Goal: Task Accomplishment & Management: Use online tool/utility

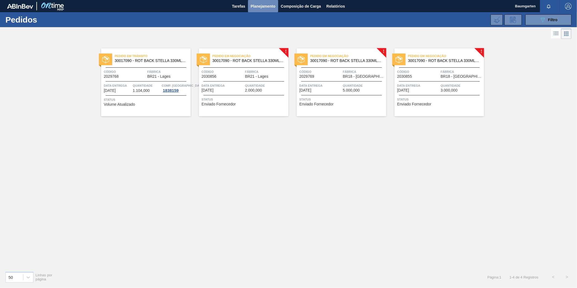
click at [269, 5] on span "Planejamento" at bounding box center [263, 6] width 25 height 7
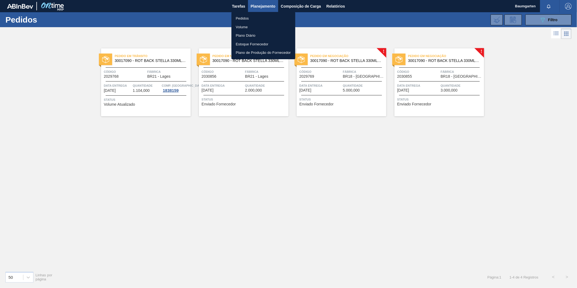
click at [536, 59] on div at bounding box center [288, 144] width 577 height 288
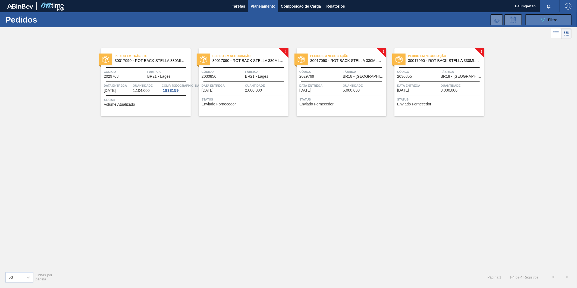
click at [541, 21] on icon "089F7B8B-B2A5-4AFE-B5C0-19BA573D28AC" at bounding box center [542, 20] width 7 height 7
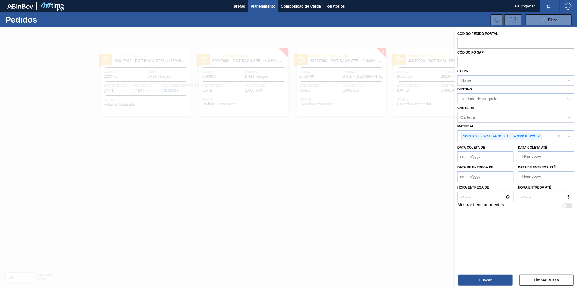
click at [568, 207] on div at bounding box center [567, 205] width 10 height 5
checkbox input "true"
click at [538, 137] on icon at bounding box center [539, 136] width 4 height 4
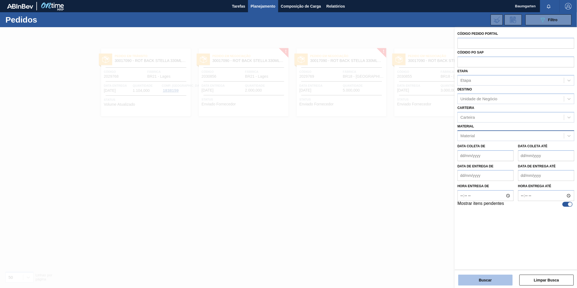
click at [485, 281] on button "Buscar" at bounding box center [485, 280] width 54 height 11
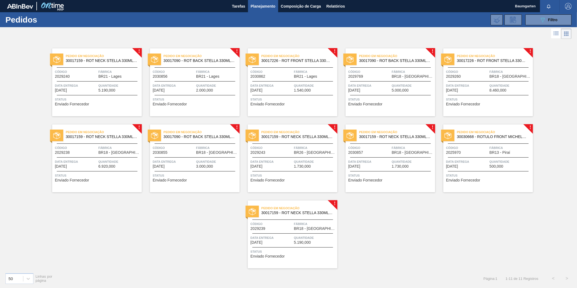
click at [109, 64] on div "Pedido em Negociação 30017159 - ROT NECK STELLA 330ML 429" at bounding box center [97, 58] width 90 height 12
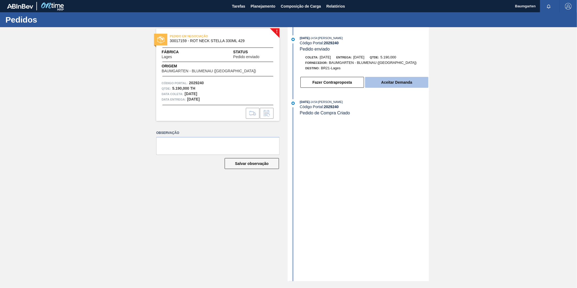
click at [409, 83] on button "Aceitar Demanda" at bounding box center [396, 82] width 63 height 11
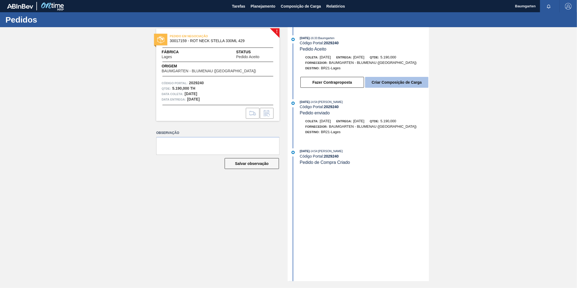
click at [392, 83] on button "Criar Composição de Carga" at bounding box center [396, 82] width 63 height 11
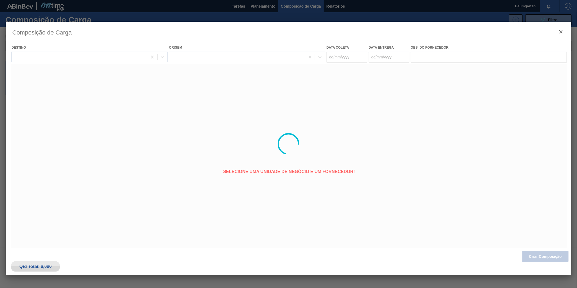
type coleta "[DATE]"
type entrega "[DATE]"
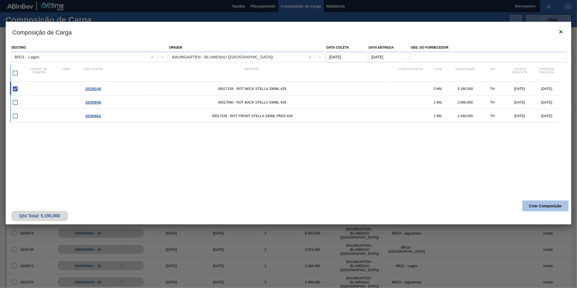
click at [545, 205] on button "Criar Composição" at bounding box center [545, 205] width 46 height 11
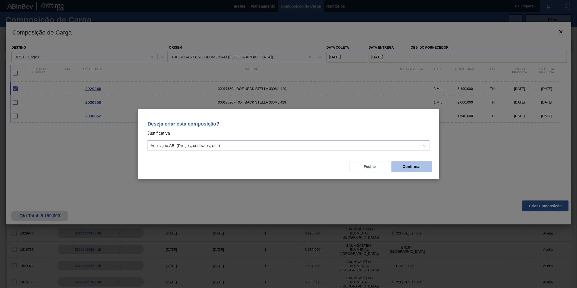
click at [420, 166] on button "Confirmar" at bounding box center [411, 166] width 41 height 11
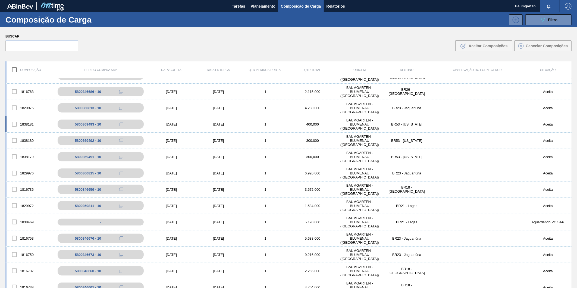
scroll to position [60, 0]
click at [26, 216] on div "1838469" at bounding box center [30, 221] width 47 height 11
click at [26, 215] on div "1838469 - [DATE] [DATE] 1 5.190,000 BAUMGARTEN - [GEOGRAPHIC_DATA] ([GEOGRAPHIC…" at bounding box center [288, 222] width 566 height 16
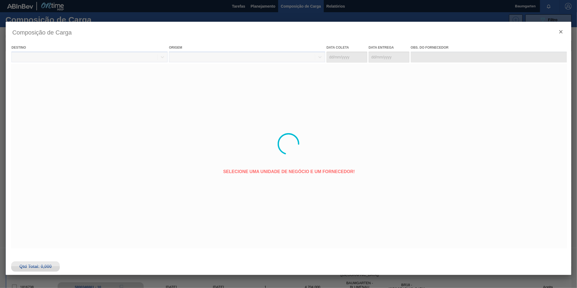
type coleta "[DATE]"
type entrega "[DATE]"
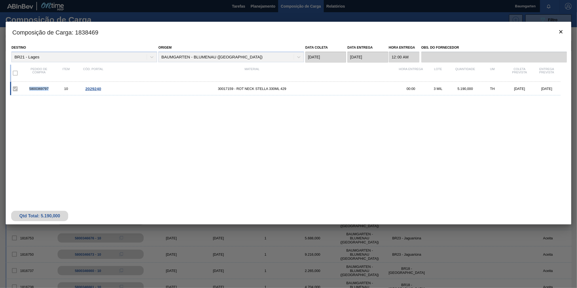
drag, startPoint x: 29, startPoint y: 88, endPoint x: 49, endPoint y: 89, distance: 20.4
click at [49, 89] on div "5800369797" at bounding box center [38, 89] width 27 height 4
copy div "5800369797"
click at [34, 90] on div "5800369797" at bounding box center [38, 89] width 27 height 4
drag, startPoint x: 29, startPoint y: 90, endPoint x: 51, endPoint y: 90, distance: 21.5
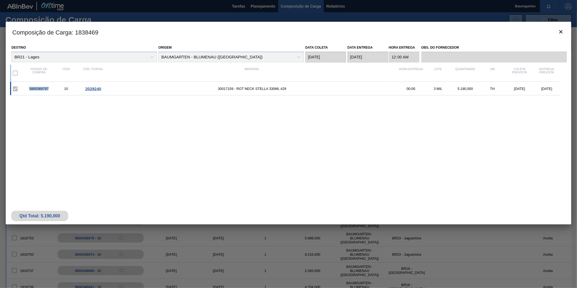
click at [51, 90] on div "5800369797" at bounding box center [38, 89] width 27 height 4
copy div "5800369797"
click at [560, 32] on icon "botão de ícone" at bounding box center [561, 32] width 7 height 7
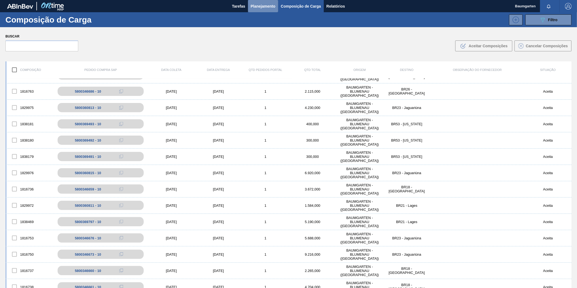
click at [267, 9] on span "Planejamento" at bounding box center [263, 6] width 25 height 7
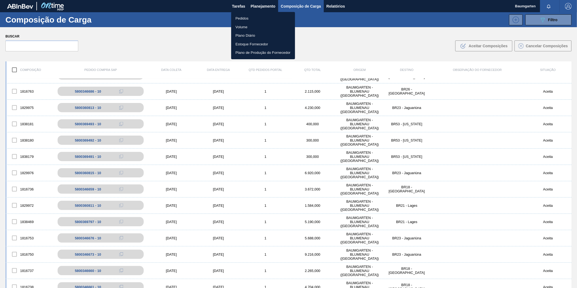
click at [238, 17] on li "Pedidos" at bounding box center [263, 18] width 64 height 9
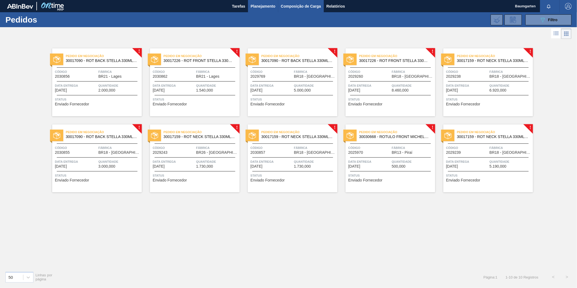
click at [306, 5] on span "Composição de Carga" at bounding box center [301, 6] width 40 height 7
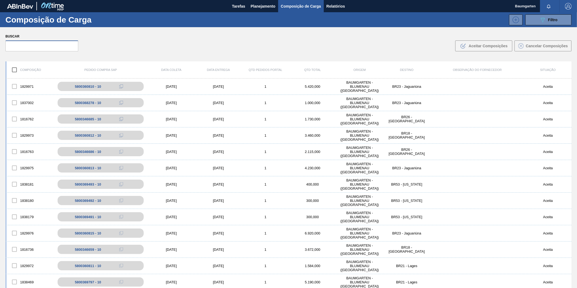
click at [42, 48] on input "text" at bounding box center [41, 45] width 73 height 11
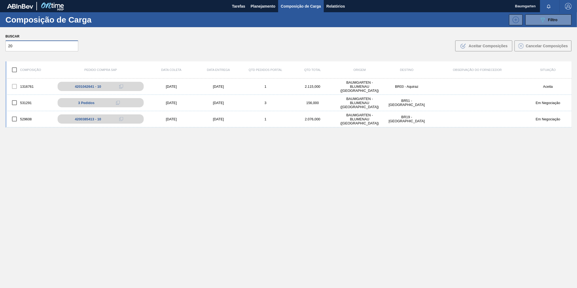
type input "2"
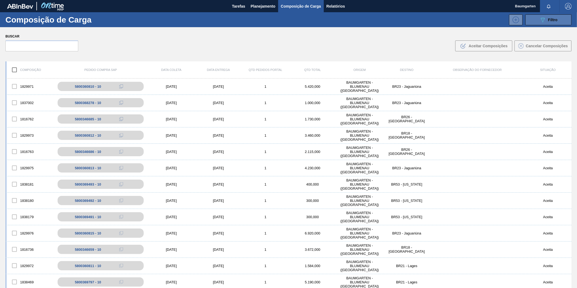
click at [544, 23] on button "089F7B8B-B2A5-4AFE-B5C0-19BA573D28AC Filtro" at bounding box center [548, 19] width 46 height 11
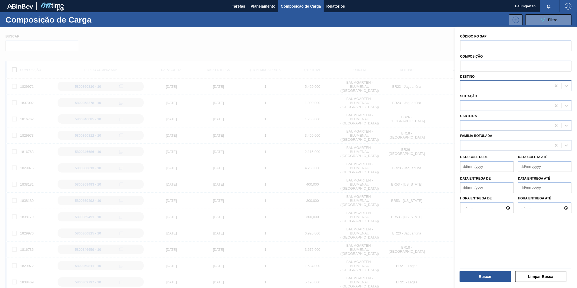
click at [479, 87] on div at bounding box center [505, 86] width 91 height 8
type input "lage"
click at [473, 104] on div "BR21 - Lages" at bounding box center [515, 99] width 111 height 12
click at [477, 101] on div "BR21 - Lages" at bounding box center [515, 99] width 111 height 10
click at [484, 276] on button "Buscar" at bounding box center [485, 276] width 51 height 11
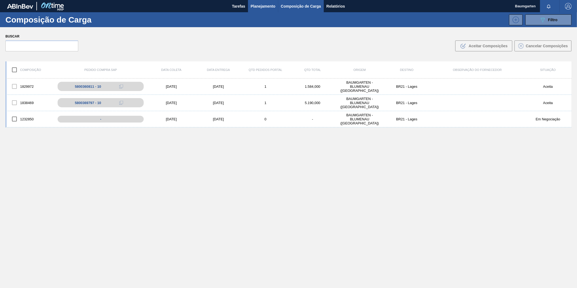
click at [257, 5] on span "Planejamento" at bounding box center [263, 6] width 25 height 7
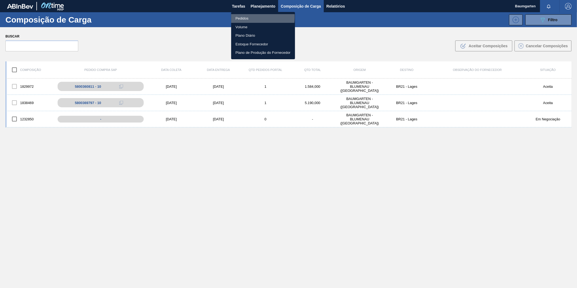
click at [243, 17] on li "Pedidos" at bounding box center [263, 18] width 64 height 9
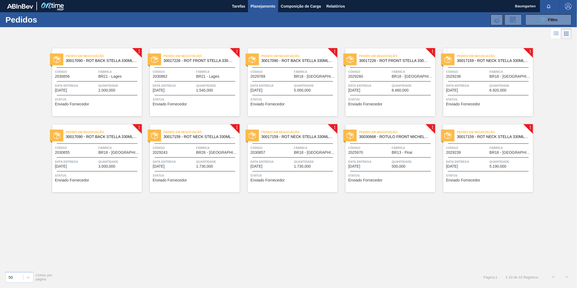
click at [459, 85] on span "Data entrega" at bounding box center [467, 85] width 42 height 5
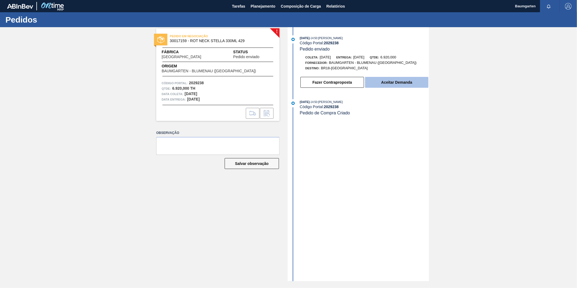
click at [391, 83] on button "Aceitar Demanda" at bounding box center [396, 82] width 63 height 11
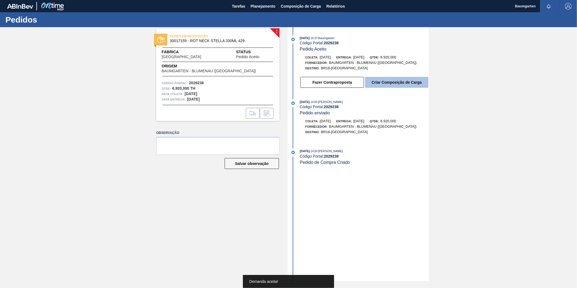
click at [403, 81] on button "Criar Composição de Carga" at bounding box center [396, 82] width 63 height 11
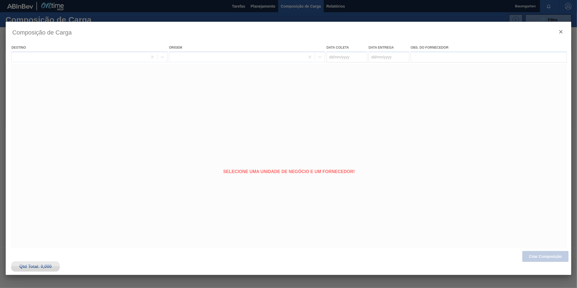
type coleta "[DATE]"
type entrega "[DATE]"
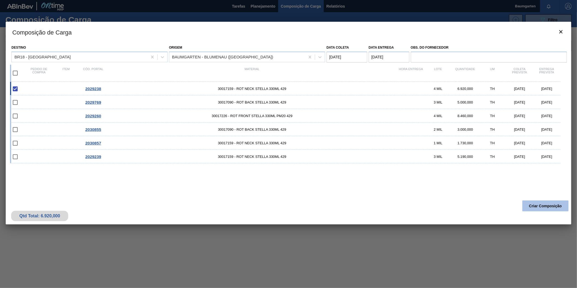
click at [536, 206] on button "Criar Composição" at bounding box center [545, 205] width 46 height 11
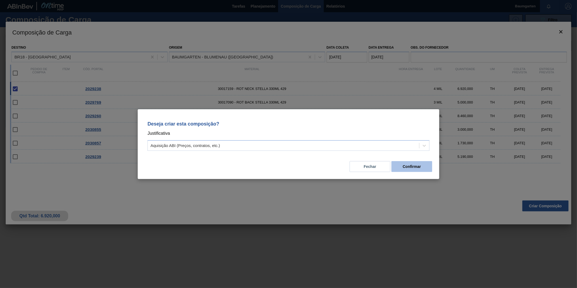
click at [398, 164] on button "Confirmar" at bounding box center [411, 166] width 41 height 11
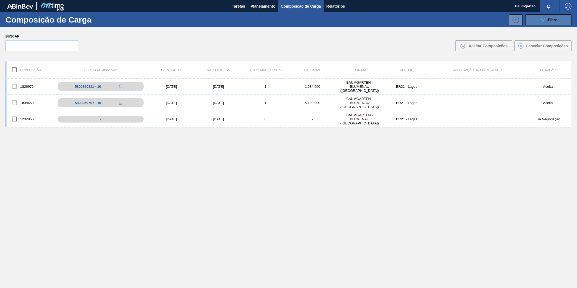
click at [535, 18] on button "089F7B8B-B2A5-4AFE-B5C0-19BA573D28AC Filtro" at bounding box center [548, 19] width 46 height 11
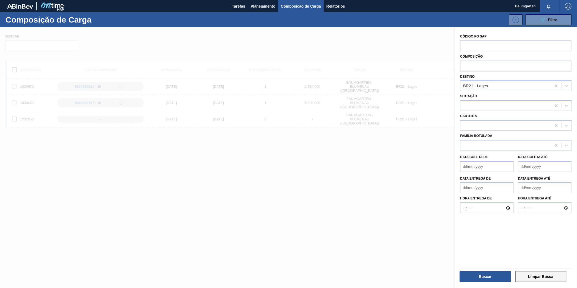
click at [547, 278] on button "Limpar Busca" at bounding box center [540, 276] width 51 height 11
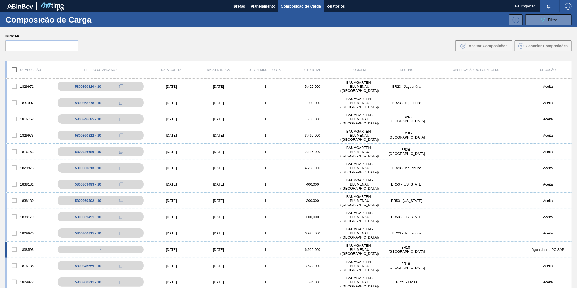
click at [26, 243] on div "1838593 - [DATE] [DATE] 1 6.920,000 BAUMGARTEN - [GEOGRAPHIC_DATA] ([GEOGRAPHIC…" at bounding box center [288, 249] width 566 height 16
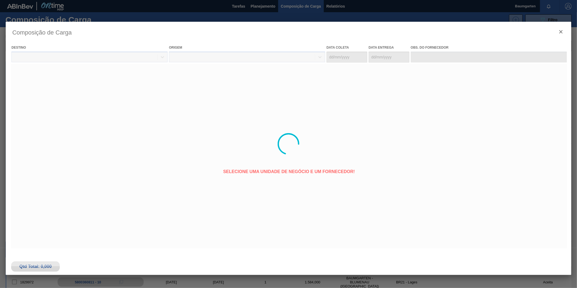
type coleta "[DATE]"
type entrega "[DATE]"
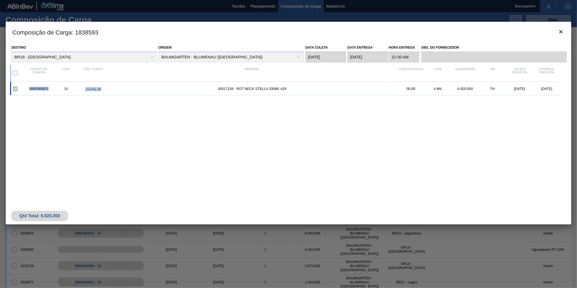
drag, startPoint x: 49, startPoint y: 90, endPoint x: 25, endPoint y: 90, distance: 23.9
click at [25, 90] on div "5800369921" at bounding box center [38, 89] width 27 height 4
copy div "5800369921"
click at [561, 29] on icon "botão de ícone" at bounding box center [561, 32] width 7 height 7
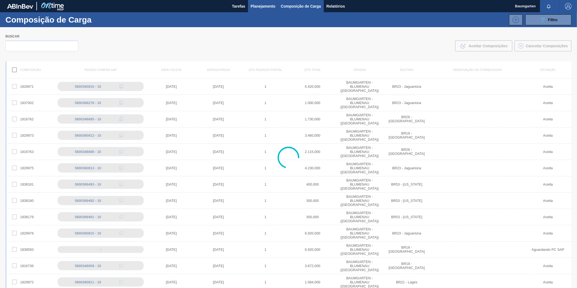
click at [268, 7] on span "Planejamento" at bounding box center [263, 6] width 25 height 7
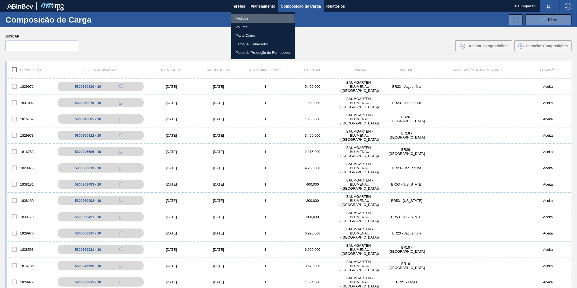
click at [242, 20] on li "Pedidos" at bounding box center [263, 18] width 64 height 9
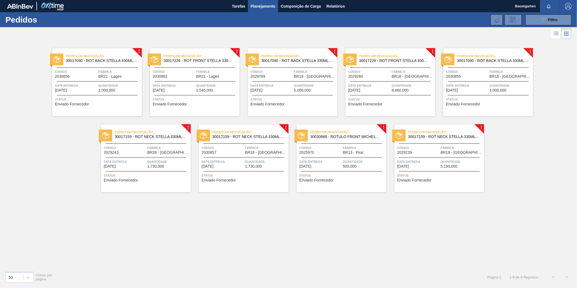
click at [408, 153] on span "2029239" at bounding box center [404, 152] width 15 height 4
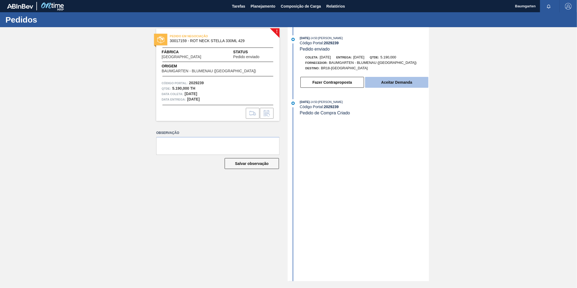
click at [403, 84] on button "Aceitar Demanda" at bounding box center [396, 82] width 63 height 11
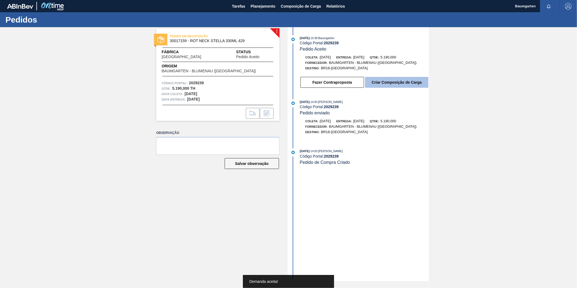
click at [396, 82] on button "Criar Composição de Carga" at bounding box center [396, 82] width 63 height 11
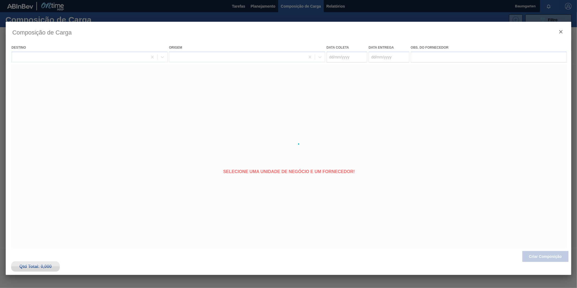
type coleta "[DATE]"
type entrega "[DATE]"
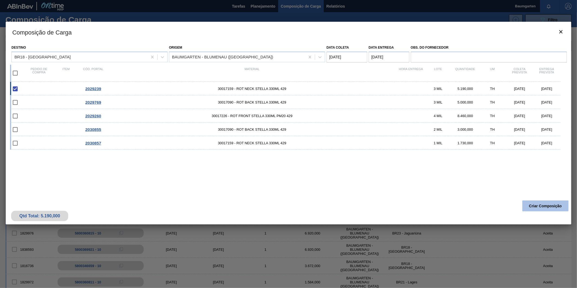
click at [541, 206] on button "Criar Composição" at bounding box center [545, 205] width 46 height 11
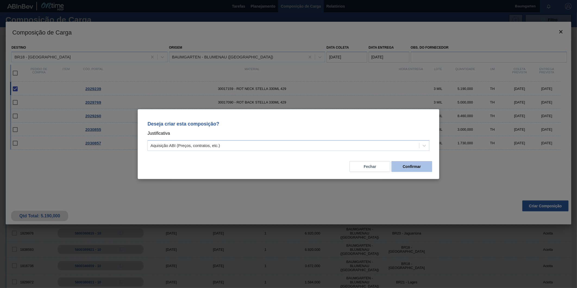
click at [419, 168] on button "Confirmar" at bounding box center [411, 166] width 41 height 11
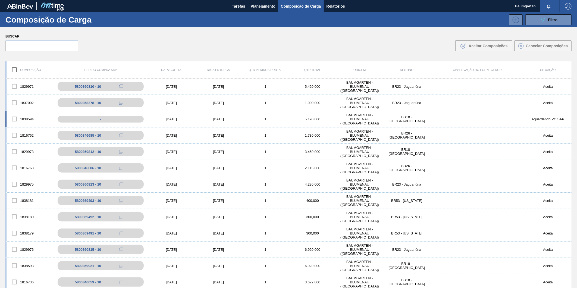
click at [24, 113] on div "1838594 - [DATE] [DATE] 1 5.190,000 BAUMGARTEN - [GEOGRAPHIC_DATA] ([GEOGRAPHIC…" at bounding box center [288, 119] width 566 height 16
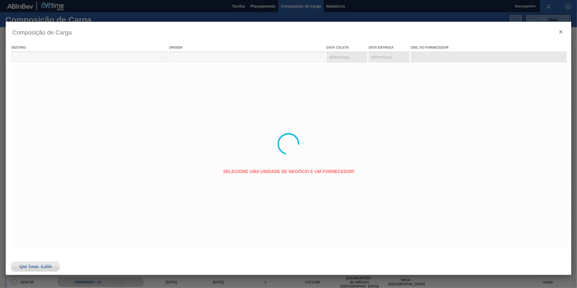
type coleta "[DATE]"
type entrega "[DATE]"
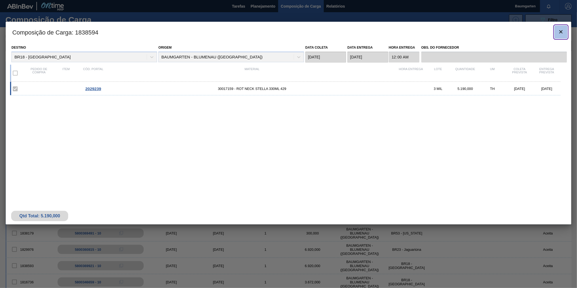
click at [558, 32] on icon "botão de ícone" at bounding box center [561, 32] width 7 height 7
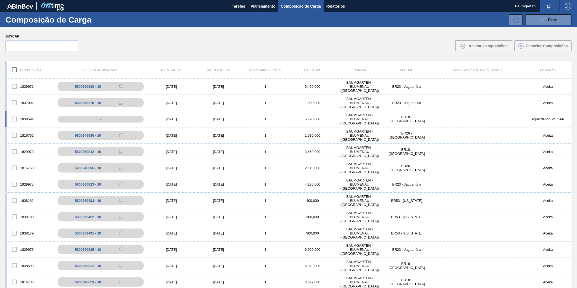
click at [28, 112] on div "1838594 - [DATE] [DATE] 1 5.190,000 BAUMGARTEN - [GEOGRAPHIC_DATA] ([GEOGRAPHIC…" at bounding box center [288, 119] width 566 height 16
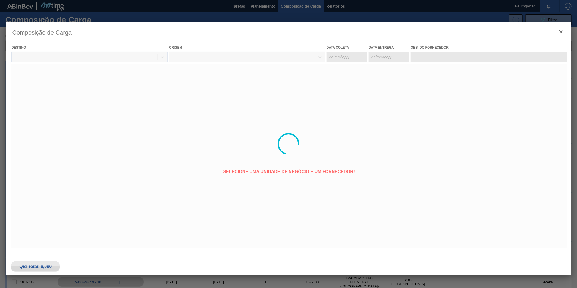
type coleta "[DATE]"
type entrega "[DATE]"
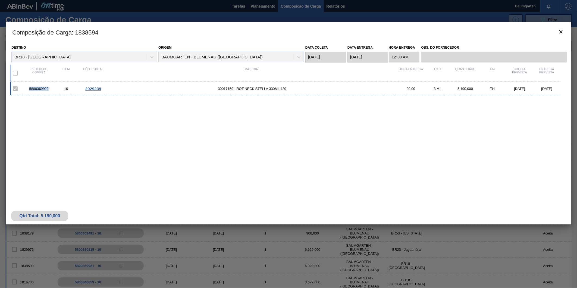
drag, startPoint x: 33, startPoint y: 89, endPoint x: 50, endPoint y: 89, distance: 17.1
click at [50, 89] on div "5800369922" at bounding box center [38, 89] width 27 height 4
copy div "5800369922"
click at [562, 30] on icon "botão de ícone" at bounding box center [561, 32] width 7 height 7
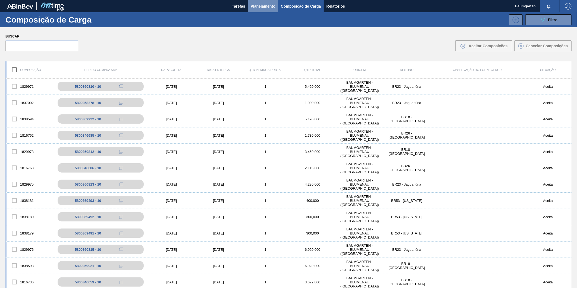
click at [257, 3] on span "Planejamento" at bounding box center [263, 6] width 25 height 7
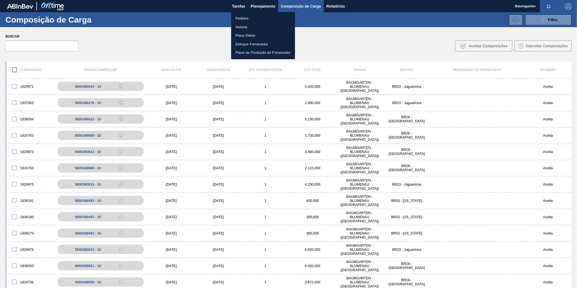
click at [242, 17] on li "Pedidos" at bounding box center [263, 18] width 64 height 9
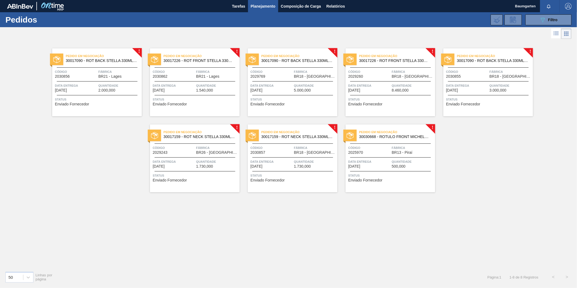
click at [256, 77] on span "2029769" at bounding box center [257, 76] width 15 height 4
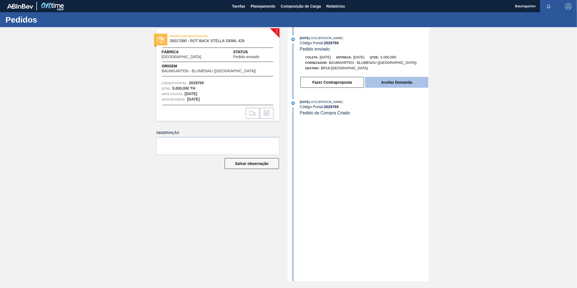
click at [407, 87] on button "Aceitar Demanda" at bounding box center [396, 82] width 63 height 11
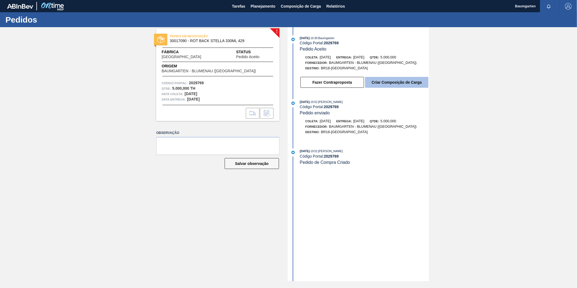
click at [390, 87] on button "Criar Composição de Carga" at bounding box center [396, 82] width 63 height 11
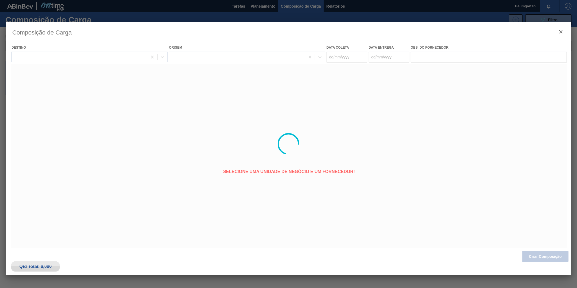
type coleta "[DATE]"
type entrega "[DATE]"
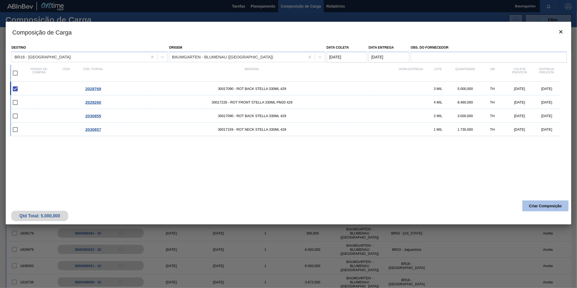
click at [541, 206] on button "Criar Composição" at bounding box center [545, 205] width 46 height 11
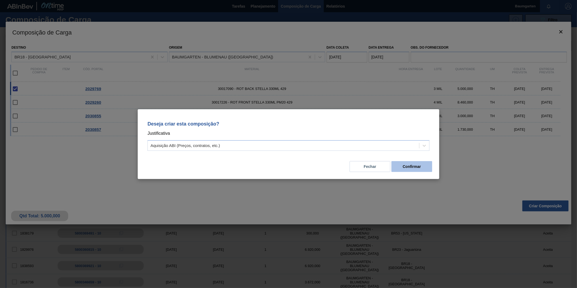
click at [414, 170] on button "Confirmar" at bounding box center [411, 166] width 41 height 11
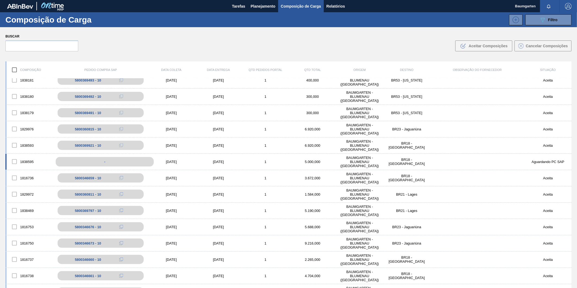
scroll to position [121, 0]
click at [27, 155] on div "1838595 - [DATE] [DATE] 1 5.000,000 BAUMGARTEN - [GEOGRAPHIC_DATA] ([GEOGRAPHIC…" at bounding box center [288, 161] width 566 height 16
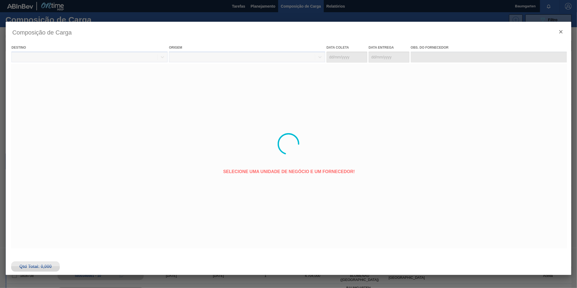
type coleta "[DATE]"
type entrega "[DATE]"
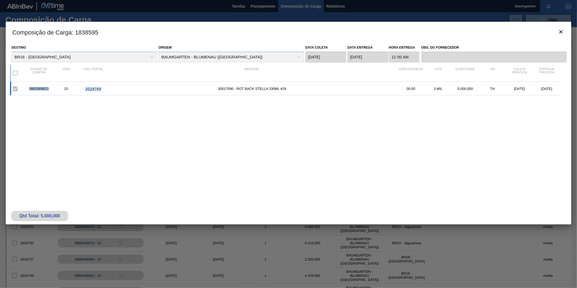
drag, startPoint x: 30, startPoint y: 88, endPoint x: 51, endPoint y: 89, distance: 21.0
click at [51, 89] on div "5800369923" at bounding box center [38, 89] width 27 height 4
copy div "5800369923"
click at [562, 32] on icon "botão de ícone" at bounding box center [561, 32] width 7 height 7
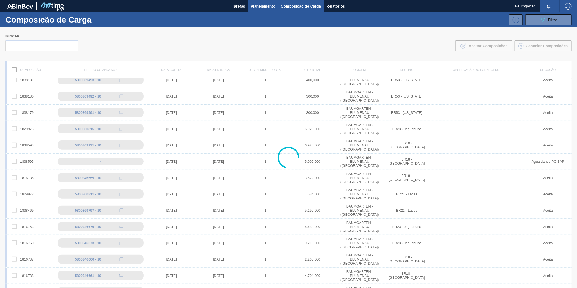
click at [262, 4] on span "Planejamento" at bounding box center [263, 6] width 25 height 7
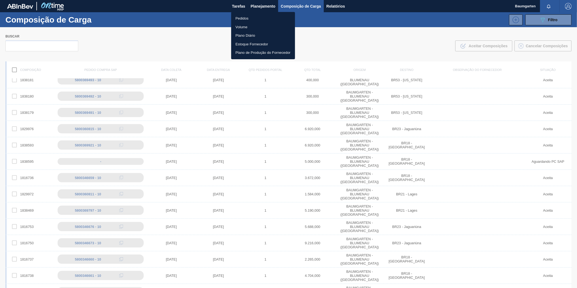
click at [241, 18] on li "Pedidos" at bounding box center [263, 18] width 64 height 9
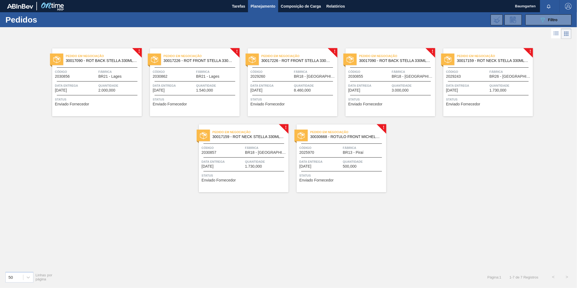
click at [257, 75] on span "2029260" at bounding box center [257, 76] width 15 height 4
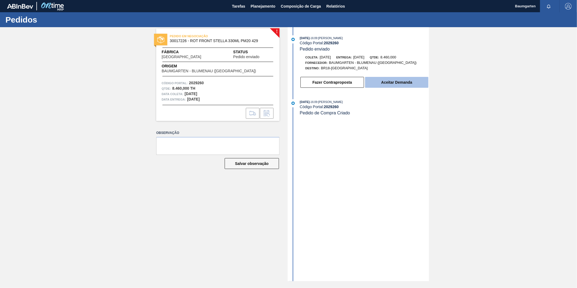
click at [394, 84] on button "Aceitar Demanda" at bounding box center [396, 82] width 63 height 11
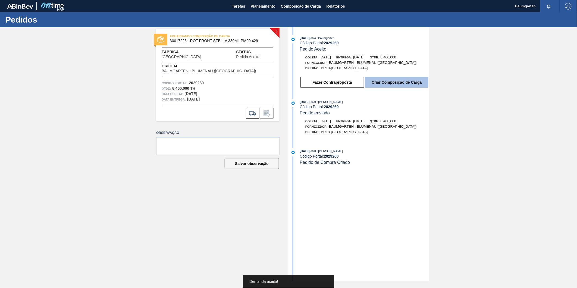
click at [386, 82] on button "Criar Composição de Carga" at bounding box center [396, 82] width 63 height 11
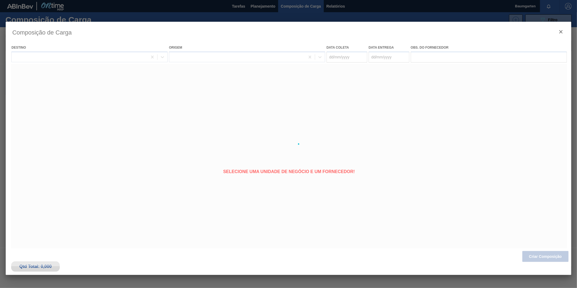
type coleta "[DATE]"
type entrega "[DATE]"
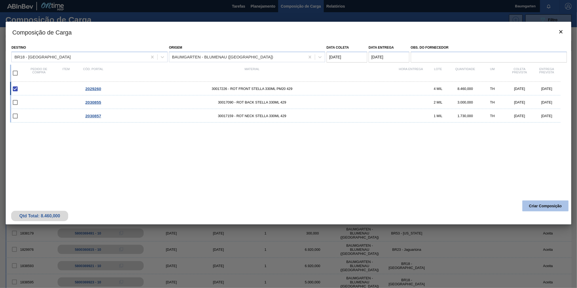
click at [529, 203] on button "Criar Composição" at bounding box center [545, 205] width 46 height 11
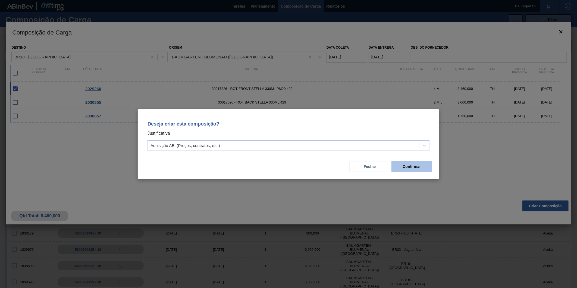
click at [415, 165] on button "Confirmar" at bounding box center [411, 166] width 41 height 11
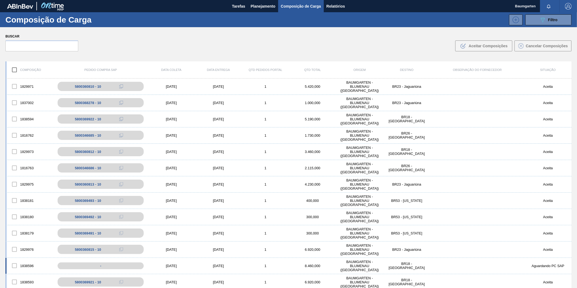
click at [27, 260] on div "1838596" at bounding box center [30, 265] width 47 height 11
click at [25, 258] on div "1838596 - [DATE] [DATE] 1 8.460,000 BAUMGARTEN - [GEOGRAPHIC_DATA] ([GEOGRAPHIC…" at bounding box center [288, 266] width 566 height 16
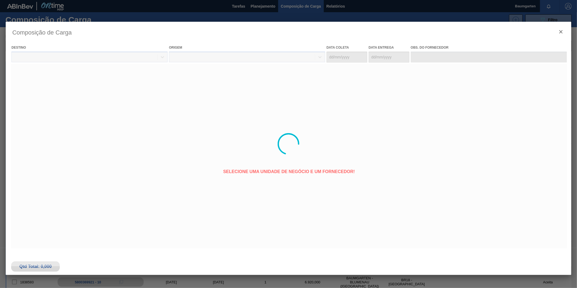
type coleta "[DATE]"
type entrega "[DATE]"
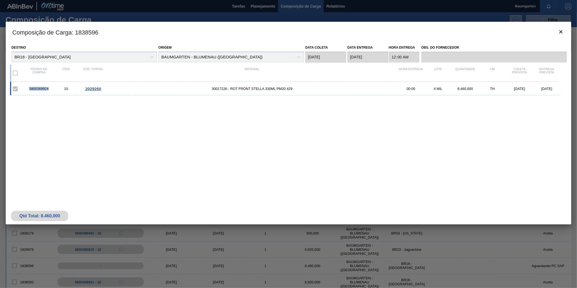
drag, startPoint x: 29, startPoint y: 89, endPoint x: 49, endPoint y: 90, distance: 20.1
click at [49, 90] on div "5800369924" at bounding box center [38, 89] width 27 height 4
copy div "5800369924"
click at [558, 32] on icon "botão de ícone" at bounding box center [561, 32] width 7 height 7
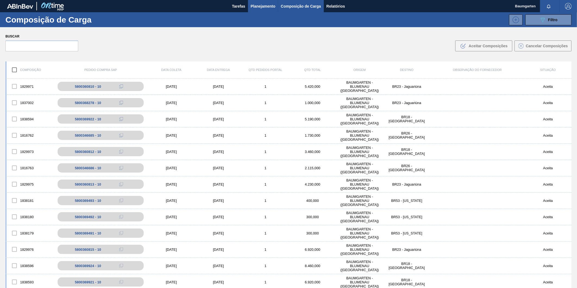
click at [267, 7] on span "Planejamento" at bounding box center [263, 6] width 25 height 7
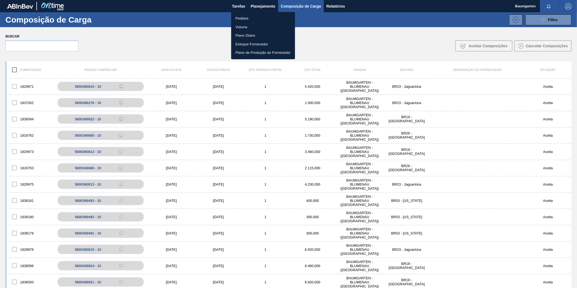
click at [240, 18] on li "Pedidos" at bounding box center [263, 18] width 64 height 9
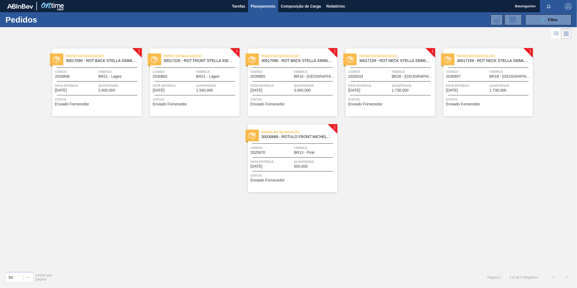
click at [357, 76] on span "2029243" at bounding box center [355, 76] width 15 height 4
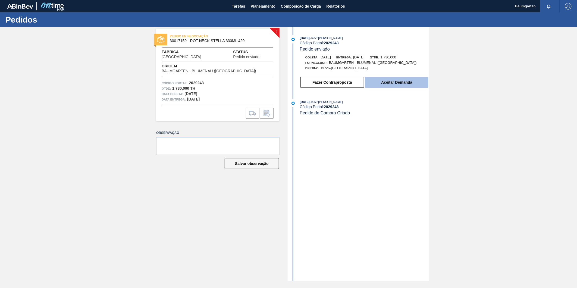
click at [403, 83] on button "Aceitar Demanda" at bounding box center [396, 82] width 63 height 11
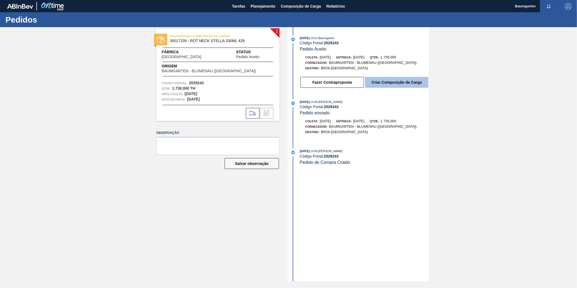
click at [397, 80] on button "Criar Composição de Carga" at bounding box center [396, 82] width 63 height 11
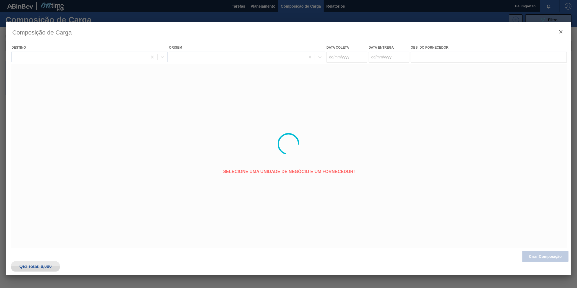
type coleta "[DATE]"
type entrega "[DATE]"
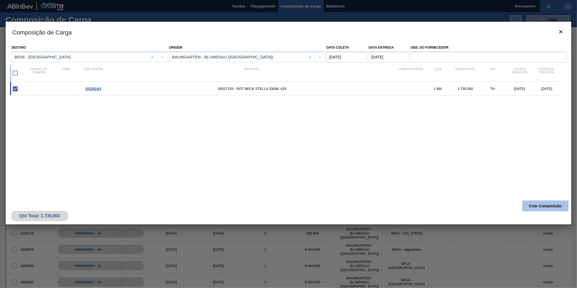
click at [551, 205] on button "Criar Composição" at bounding box center [545, 205] width 46 height 11
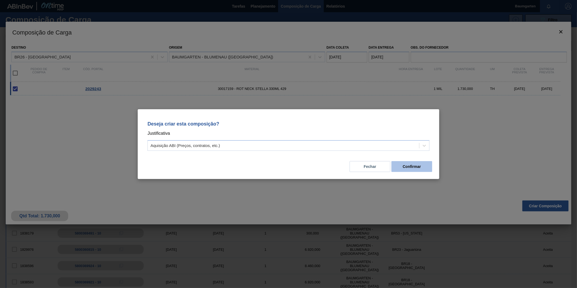
click at [418, 168] on button "Confirmar" at bounding box center [411, 166] width 41 height 11
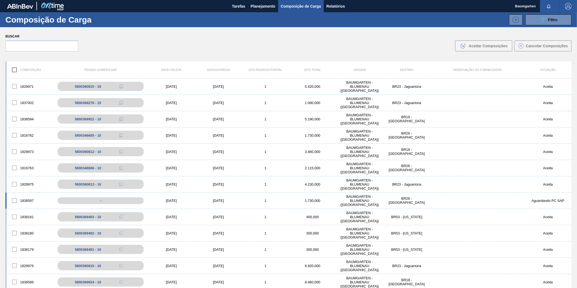
click at [27, 194] on div "1838597 - [DATE] [DATE] 1 1.730,000 BAUMGARTEN - [GEOGRAPHIC_DATA] ([GEOGRAPHIC…" at bounding box center [288, 201] width 566 height 16
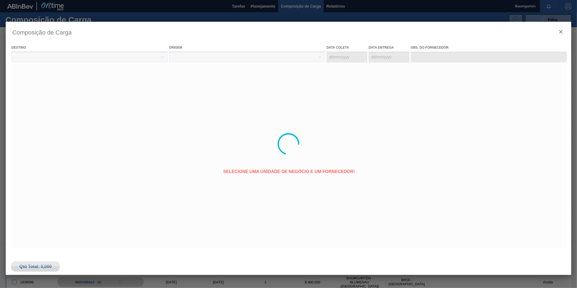
type coleta "[DATE]"
type entrega "[DATE]"
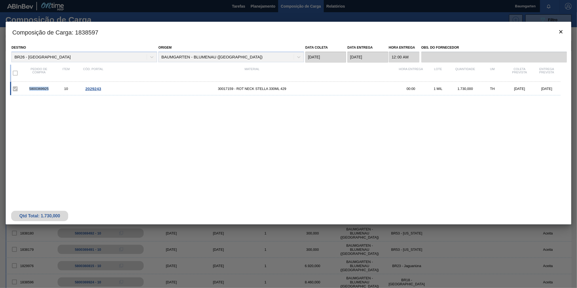
drag, startPoint x: 30, startPoint y: 90, endPoint x: 51, endPoint y: 89, distance: 20.7
click at [51, 89] on div "5800369925" at bounding box center [38, 89] width 27 height 4
copy div "5800369925"
click at [561, 34] on icon "botão de ícone" at bounding box center [561, 32] width 7 height 7
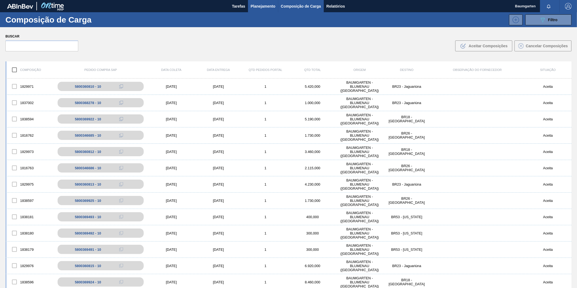
click at [265, 7] on span "Planejamento" at bounding box center [263, 6] width 25 height 7
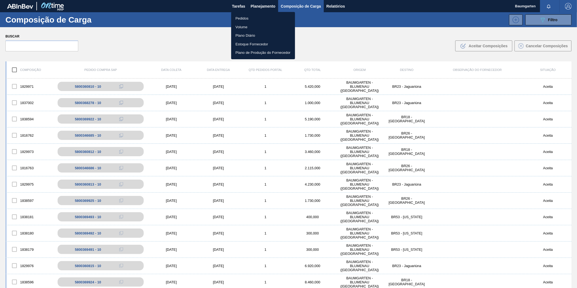
click at [244, 18] on li "Pedidos" at bounding box center [263, 18] width 64 height 9
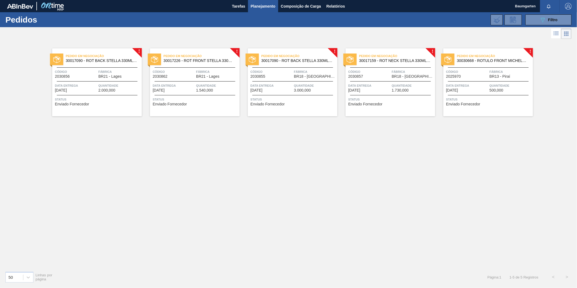
click at [177, 81] on div at bounding box center [195, 81] width 81 height 0
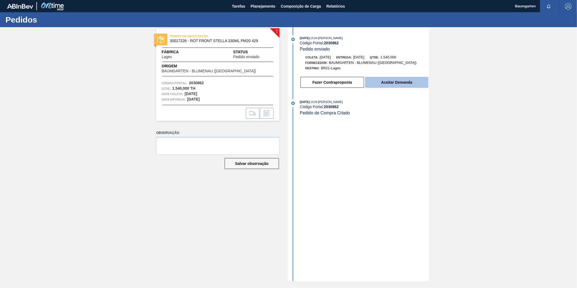
click at [403, 82] on button "Aceitar Demanda" at bounding box center [396, 82] width 63 height 11
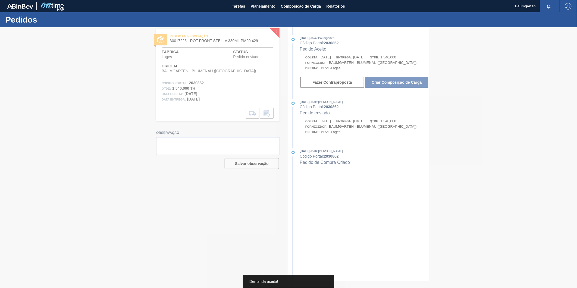
click at [388, 82] on div at bounding box center [288, 157] width 577 height 261
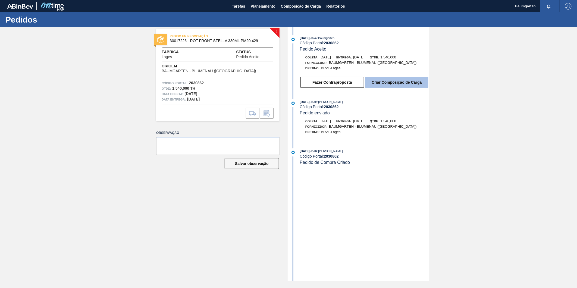
click at [400, 79] on button "Criar Composição de Carga" at bounding box center [396, 82] width 63 height 11
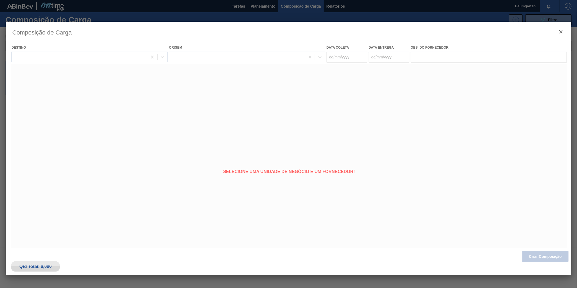
type coleta "[DATE]"
type entrega "[DATE]"
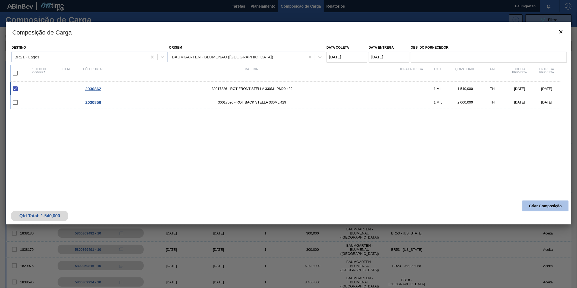
click at [541, 208] on button "Criar Composição" at bounding box center [545, 205] width 46 height 11
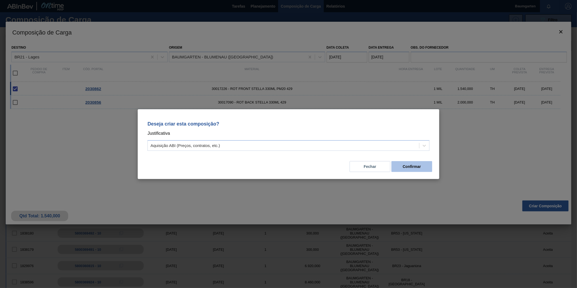
click at [410, 163] on button "Confirmar" at bounding box center [411, 166] width 41 height 11
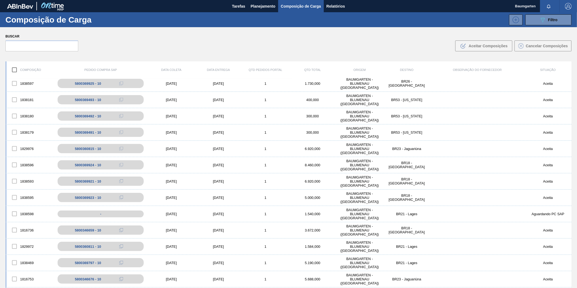
scroll to position [121, 0]
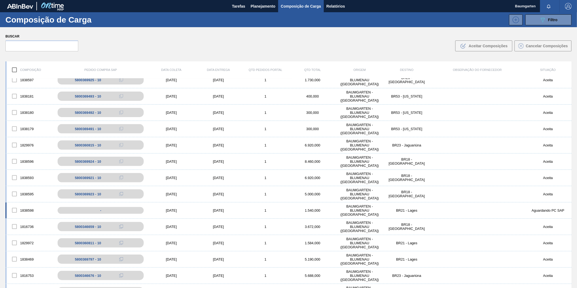
click at [24, 205] on div "1838598" at bounding box center [30, 210] width 47 height 11
click at [26, 202] on div "1838598 - [DATE] [DATE] 1 1.540,000 BAUMGARTEN - [GEOGRAPHIC_DATA] ([GEOGRAPHIC…" at bounding box center [288, 210] width 566 height 16
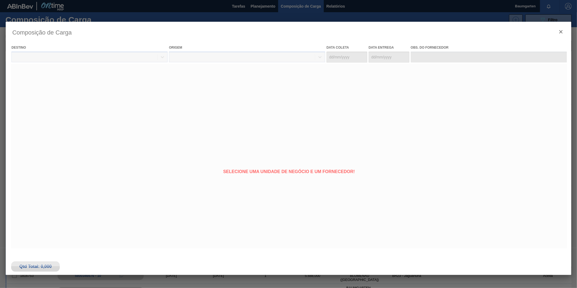
type coleta "[DATE]"
type entrega "[DATE]"
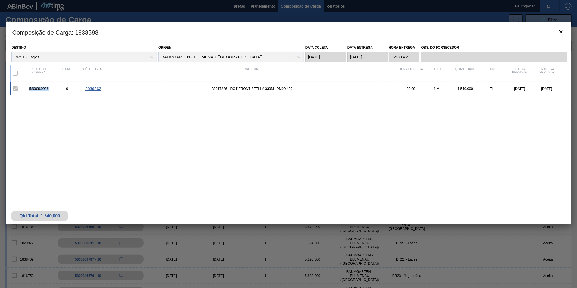
drag, startPoint x: 29, startPoint y: 89, endPoint x: 49, endPoint y: 89, distance: 20.4
click at [49, 89] on div "5800369926" at bounding box center [38, 89] width 27 height 4
copy div "5800369926"
click at [561, 31] on icon "botão de ícone" at bounding box center [560, 31] width 3 height 3
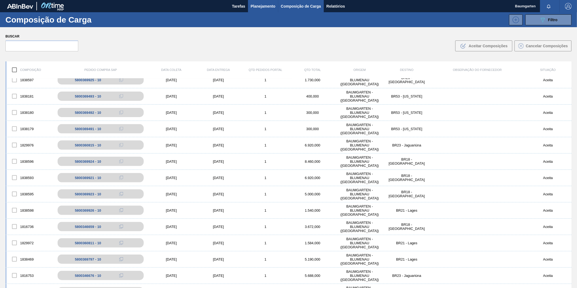
click at [262, 5] on span "Planejamento" at bounding box center [263, 6] width 25 height 7
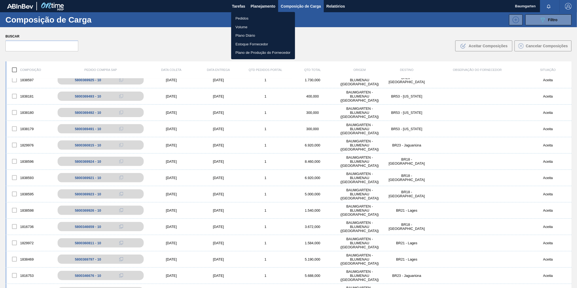
click at [240, 17] on li "Pedidos" at bounding box center [263, 18] width 64 height 9
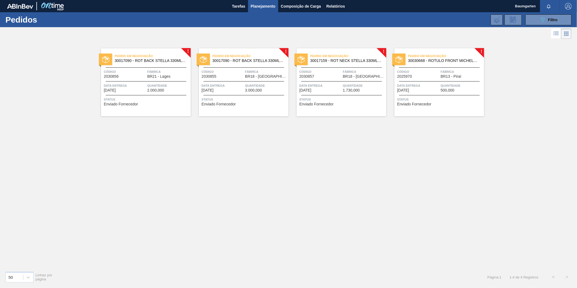
click at [153, 69] on span "Fábrica" at bounding box center [168, 71] width 42 height 5
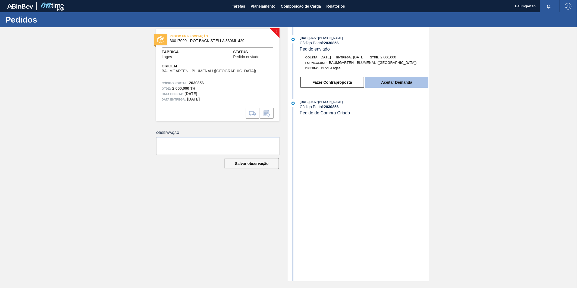
click at [378, 80] on button "Aceitar Demanda" at bounding box center [396, 82] width 63 height 11
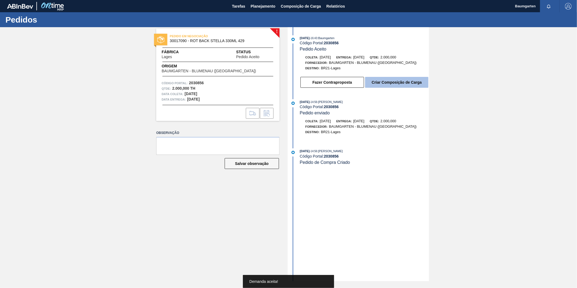
click at [412, 86] on button "Criar Composição de Carga" at bounding box center [396, 82] width 63 height 11
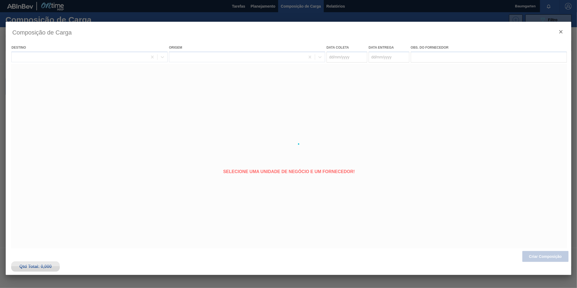
type coleta "[DATE]"
type entrega "[DATE]"
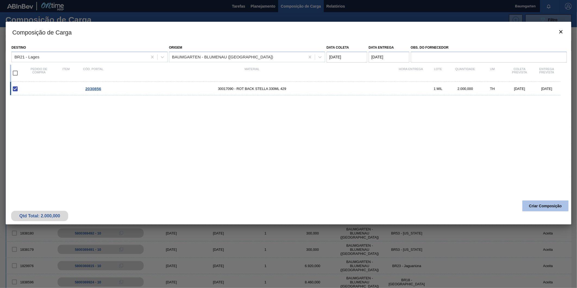
click at [542, 205] on button "Criar Composição" at bounding box center [545, 205] width 46 height 11
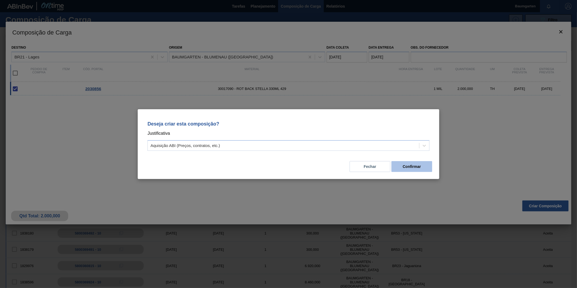
click at [412, 166] on button "Confirmar" at bounding box center [411, 166] width 41 height 11
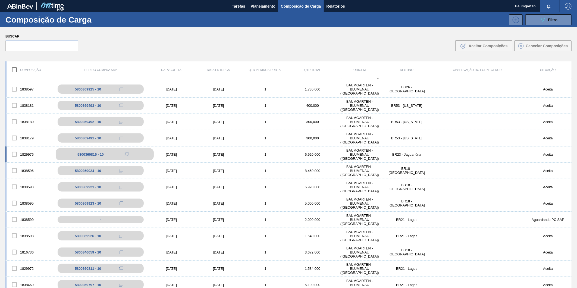
scroll to position [121, 0]
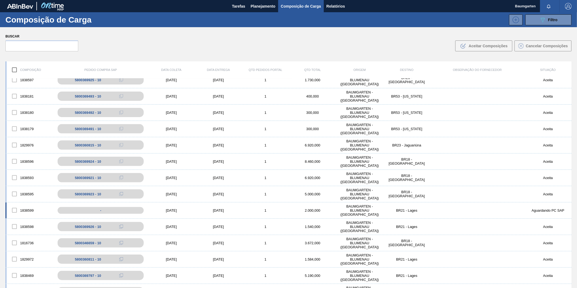
click at [26, 208] on div "1838599" at bounding box center [30, 210] width 47 height 11
click at [27, 205] on div "1838599" at bounding box center [30, 210] width 47 height 11
click at [28, 205] on div "1838599" at bounding box center [30, 210] width 47 height 11
click at [27, 213] on div "1838599" at bounding box center [30, 210] width 47 height 11
click at [26, 203] on div "1838599 - [DATE] [DATE] 1 2.000,000 BAUMGARTEN - [GEOGRAPHIC_DATA] ([GEOGRAPHIC…" at bounding box center [288, 210] width 566 height 16
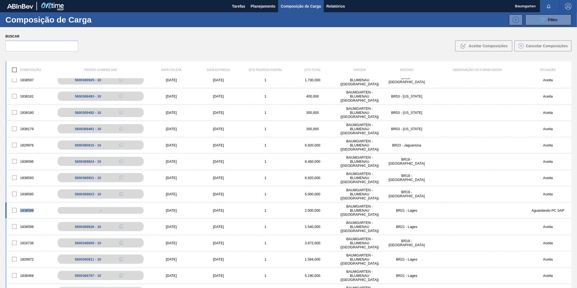
click at [26, 0] on body "Tarefas Planejamento Composição de Carga Relatórios Baumgarten Marcar todas com…" at bounding box center [288, 0] width 577 height 0
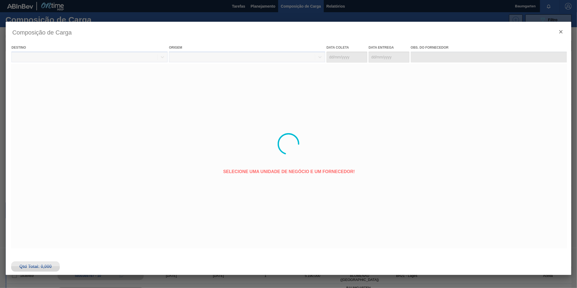
type coleta "[DATE]"
type entrega "[DATE]"
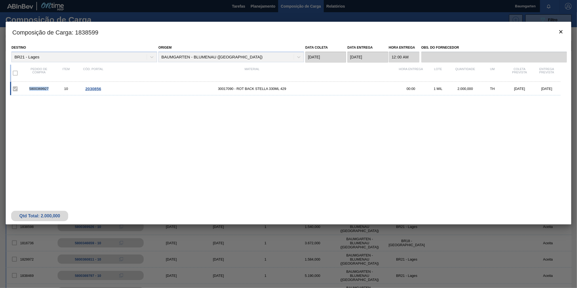
drag, startPoint x: 28, startPoint y: 90, endPoint x: 49, endPoint y: 91, distance: 20.7
click at [49, 91] on div "5800369927 10 2030856 30017090 - ROT BACK STELLA 330ML 429 00:00 1 MIL 2.000,00…" at bounding box center [285, 89] width 550 height 14
copy div "5800369927"
click at [556, 27] on button "botão de ícone" at bounding box center [560, 32] width 13 height 13
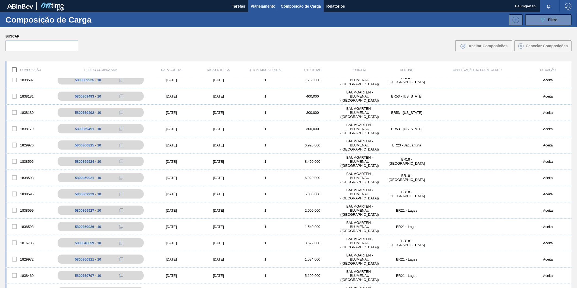
click at [259, 4] on span "Planejamento" at bounding box center [263, 6] width 25 height 7
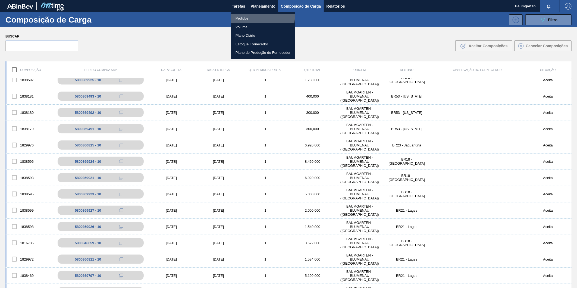
click at [238, 15] on li "Pedidos" at bounding box center [263, 18] width 64 height 9
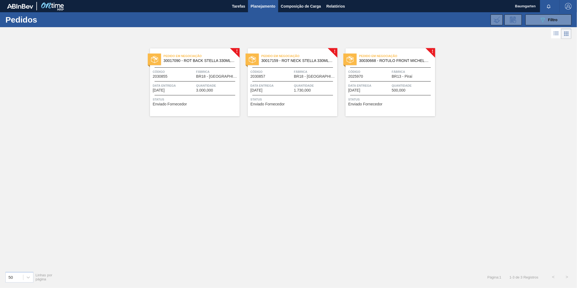
click at [210, 71] on span "Fábrica" at bounding box center [217, 71] width 42 height 5
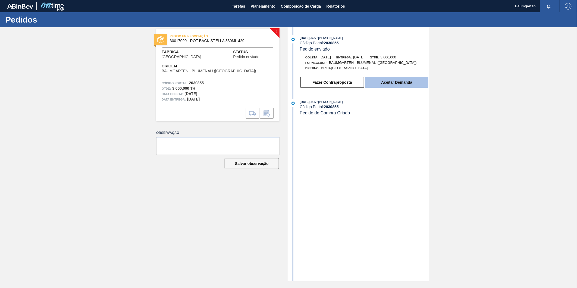
click at [406, 85] on button "Aceitar Demanda" at bounding box center [396, 82] width 63 height 11
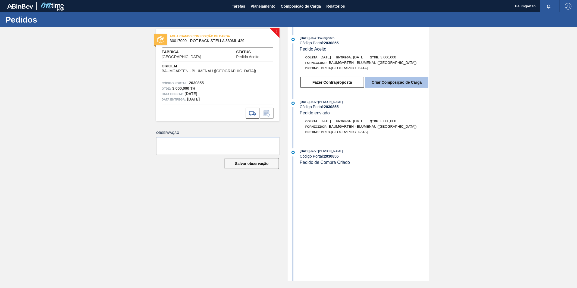
click at [387, 82] on button "Criar Composição de Carga" at bounding box center [396, 82] width 63 height 11
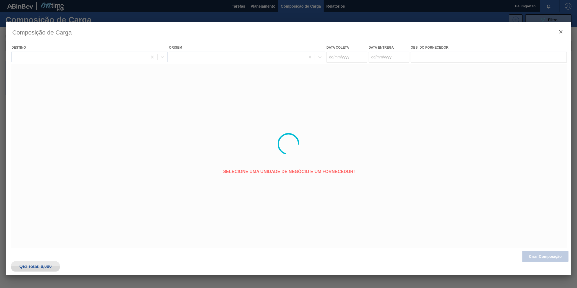
type coleta "[DATE]"
type entrega "[DATE]"
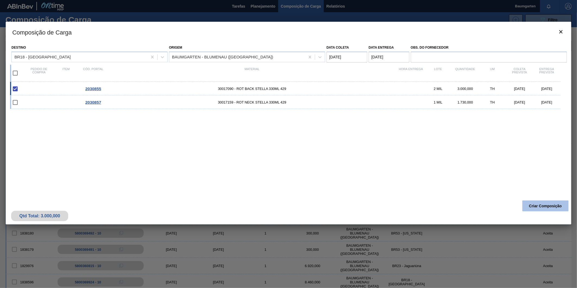
click at [531, 202] on button "Criar Composição" at bounding box center [545, 205] width 46 height 11
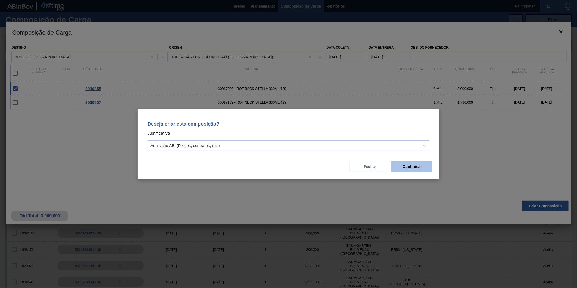
click at [412, 169] on button "Confirmar" at bounding box center [411, 166] width 41 height 11
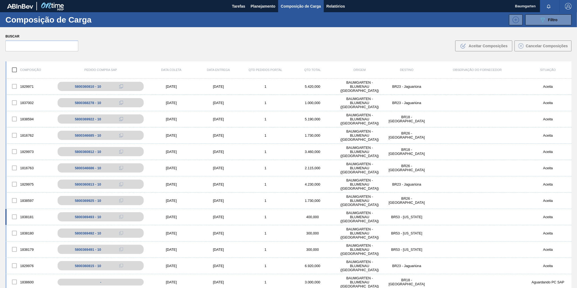
scroll to position [30, 0]
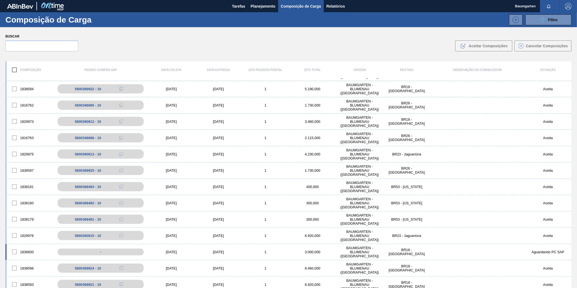
click at [28, 246] on div "1838600 - [DATE] [DATE] 1 3.000,000 BAUMGARTEN - [GEOGRAPHIC_DATA] ([GEOGRAPHIC…" at bounding box center [288, 252] width 566 height 16
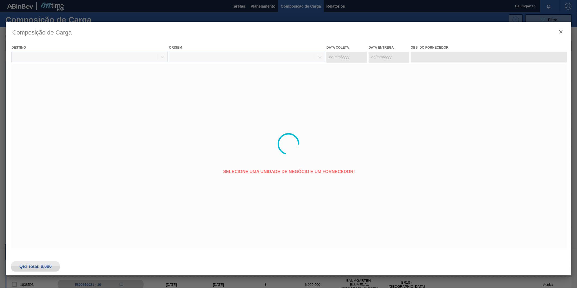
type coleta "[DATE]"
type entrega "[DATE]"
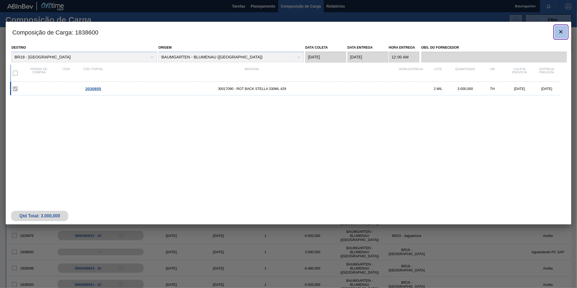
click at [566, 33] on button "botão de ícone" at bounding box center [560, 32] width 13 height 13
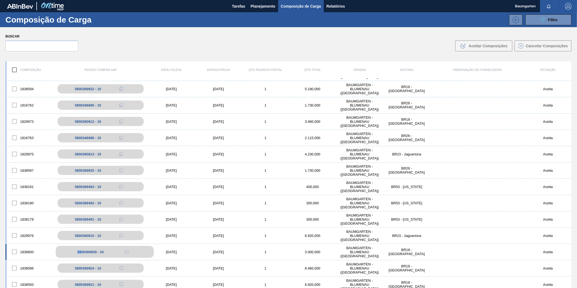
drag, startPoint x: 77, startPoint y: 252, endPoint x: 82, endPoint y: 252, distance: 5.2
click at [82, 252] on div "5800369928 - 10" at bounding box center [90, 252] width 26 height 4
click at [22, 247] on div "1838600" at bounding box center [30, 251] width 47 height 11
click at [25, 246] on div "1838600" at bounding box center [30, 251] width 47 height 11
click at [26, 244] on div "1838600 5800369928 - 10 [DATE] [DATE] 1 3.000,000 BAUMGARTEN - [GEOGRAPHIC_DATA…" at bounding box center [288, 252] width 566 height 16
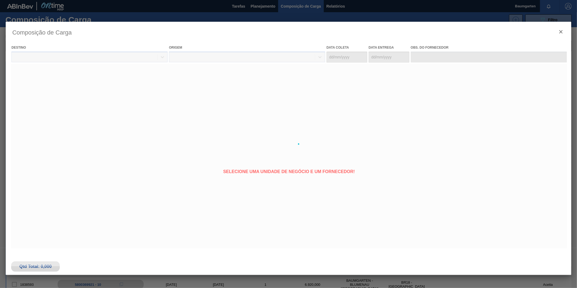
type coleta "[DATE]"
type entrega "[DATE]"
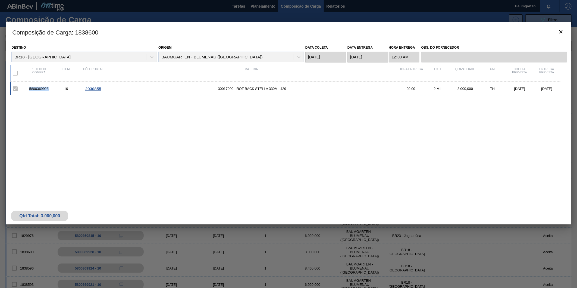
drag, startPoint x: 29, startPoint y: 88, endPoint x: 48, endPoint y: 89, distance: 19.3
click at [48, 89] on div "5800369928" at bounding box center [38, 89] width 27 height 4
copy div "5800369928"
click at [562, 34] on icon "botão de ícone" at bounding box center [561, 32] width 7 height 7
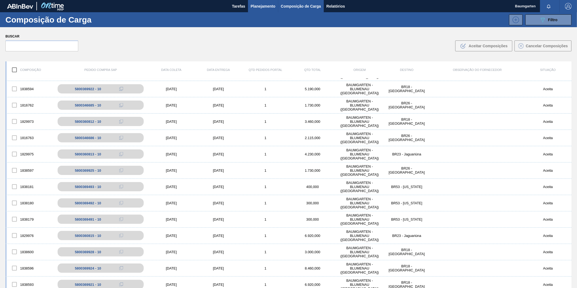
click at [251, 6] on span "Planejamento" at bounding box center [263, 6] width 25 height 7
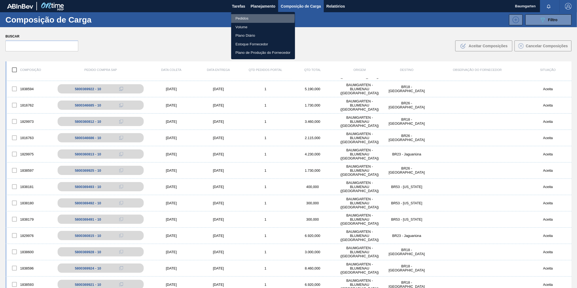
click at [243, 17] on li "Pedidos" at bounding box center [263, 18] width 64 height 9
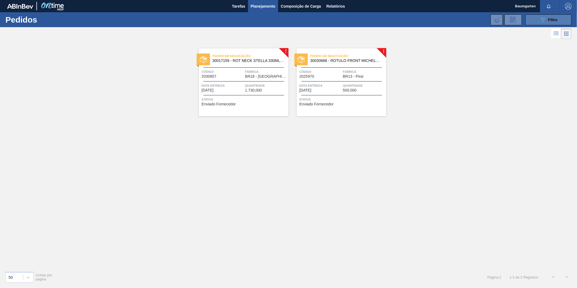
click at [564, 17] on button "089F7B8B-B2A5-4AFE-B5C0-19BA573D28AC Filtro" at bounding box center [548, 19] width 46 height 11
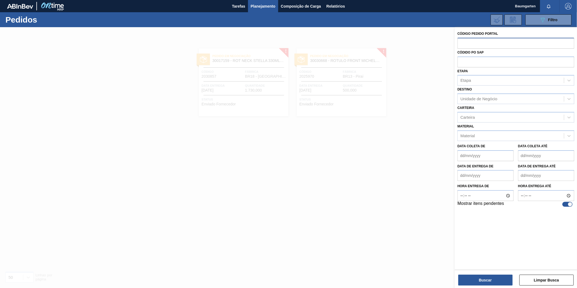
click at [472, 44] on input "text" at bounding box center [515, 43] width 117 height 10
type input "2029260"
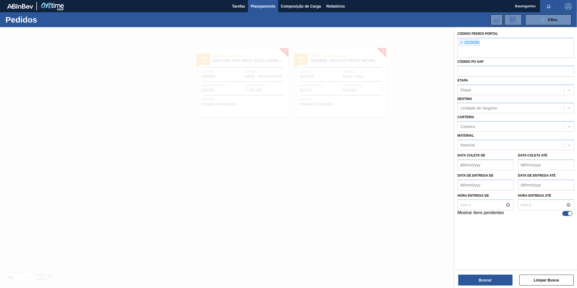
click at [569, 210] on div "Mostrar itens pendentes" at bounding box center [515, 213] width 117 height 7
click at [566, 212] on div at bounding box center [567, 213] width 10 height 5
click at [490, 275] on button "Buscar" at bounding box center [485, 280] width 54 height 11
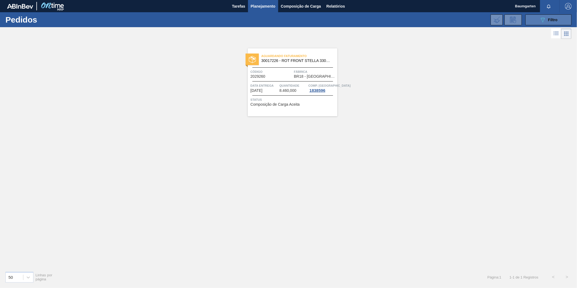
click at [556, 22] on div "089F7B8B-B2A5-4AFE-B5C0-19BA573D28AC Filtro" at bounding box center [548, 20] width 18 height 7
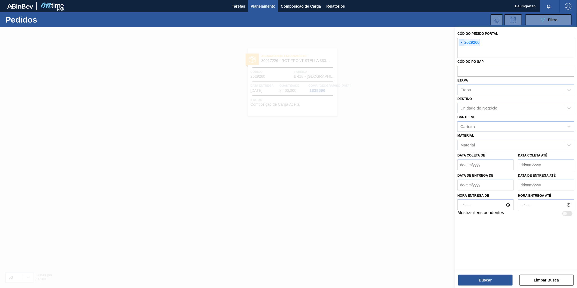
click at [460, 41] on span "×" at bounding box center [461, 42] width 5 height 7
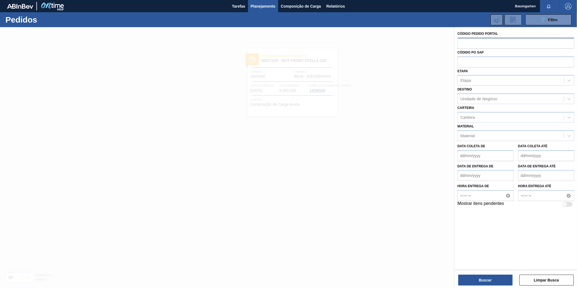
click at [570, 202] on div at bounding box center [567, 204] width 10 height 5
checkbox input "true"
click at [474, 282] on button "Buscar" at bounding box center [485, 280] width 54 height 11
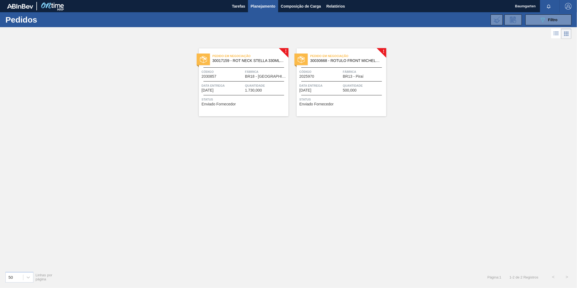
click at [225, 61] on span "30017159 - ROT NECK STELLA 330ML 429" at bounding box center [248, 61] width 72 height 4
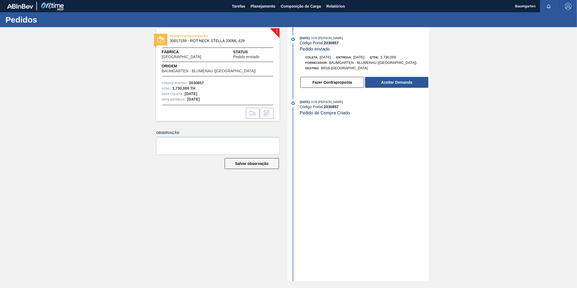
click at [177, 41] on span "30017159 - ROT NECK STELLA 330ML 429" at bounding box center [219, 41] width 99 height 4
click at [403, 85] on button "Aceitar Demanda" at bounding box center [396, 82] width 63 height 11
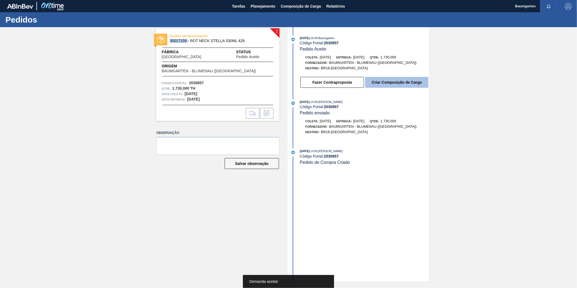
click at [399, 84] on button "Criar Composição de Carga" at bounding box center [396, 82] width 63 height 11
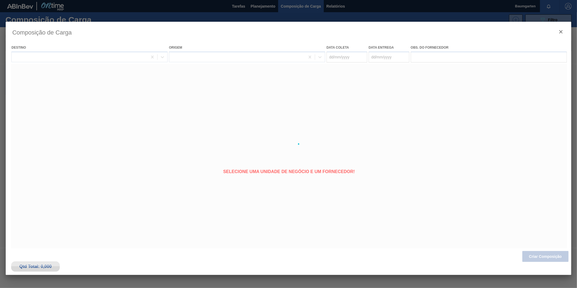
type coleta "[DATE]"
type entrega "[DATE]"
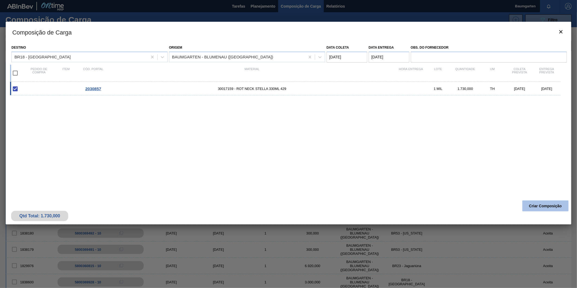
click at [537, 206] on button "Criar Composição" at bounding box center [545, 205] width 46 height 11
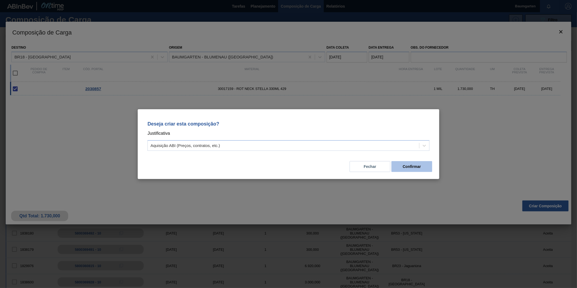
click at [420, 164] on button "Confirmar" at bounding box center [411, 166] width 41 height 11
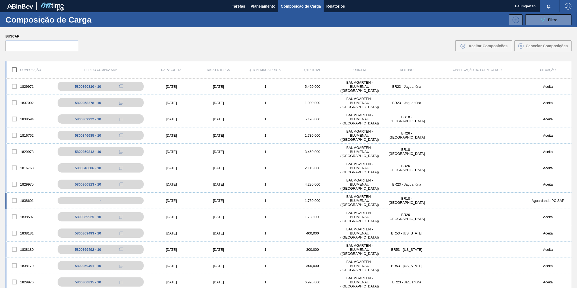
click at [28, 193] on div "1838601 - [DATE] [DATE] 1 1.730,000 BAUMGARTEN - [GEOGRAPHIC_DATA] ([GEOGRAPHIC…" at bounding box center [288, 201] width 566 height 16
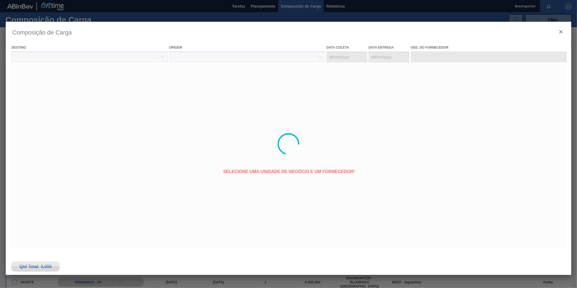
type coleta "[DATE]"
type entrega "[DATE]"
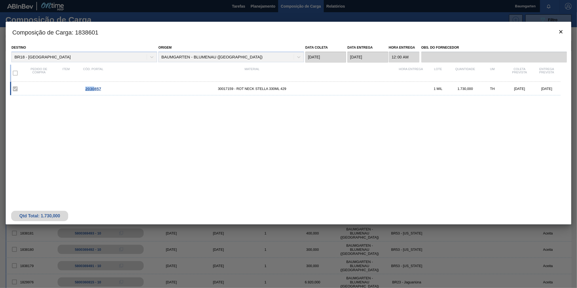
drag, startPoint x: 94, startPoint y: 89, endPoint x: 40, endPoint y: 87, distance: 54.1
click at [40, 87] on div "2030857 30017159 - ROT NECK STELLA 330ML 429 1 MIL 1.730,000 TH [DATE] [DATE]" at bounding box center [285, 89] width 550 height 14
click at [562, 31] on icon "botão de ícone" at bounding box center [561, 32] width 7 height 7
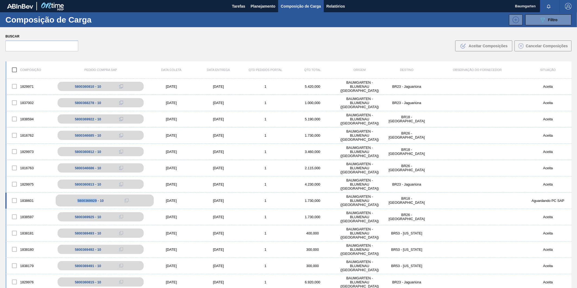
drag, startPoint x: 75, startPoint y: 199, endPoint x: 96, endPoint y: 203, distance: 21.5
click at [96, 203] on div "5800369929 - 10" at bounding box center [105, 200] width 98 height 12
